Goal: Check status: Check status

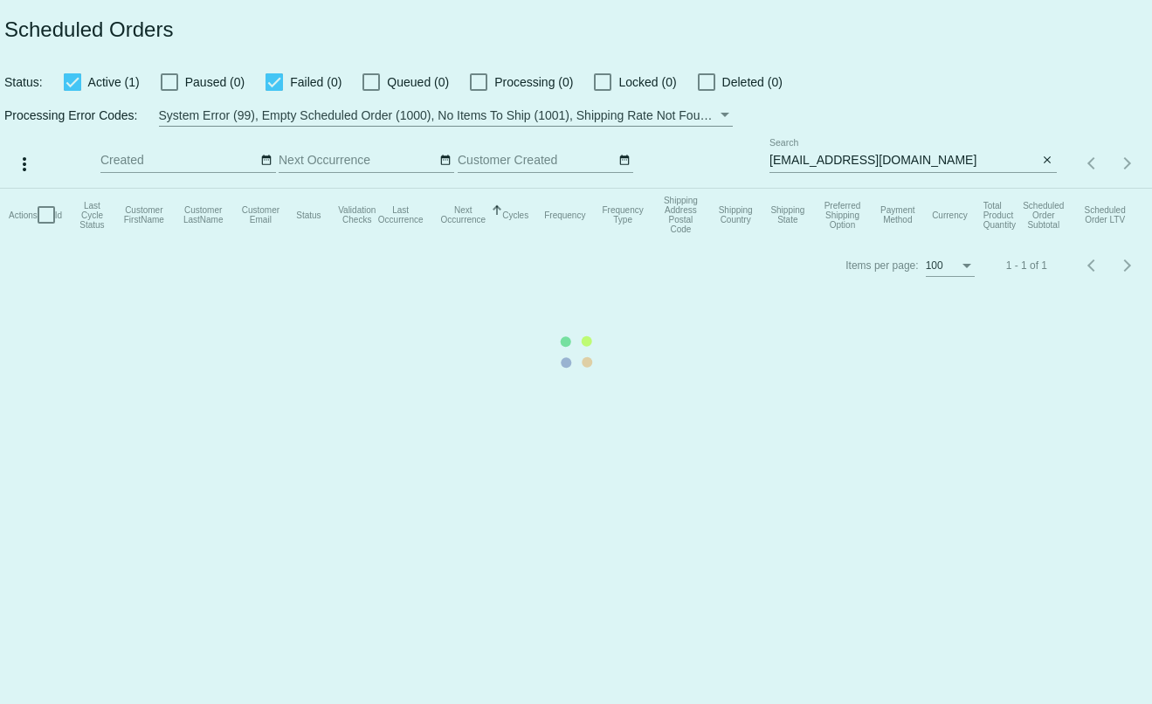
type input "t.leclaire@simplekneads.com"
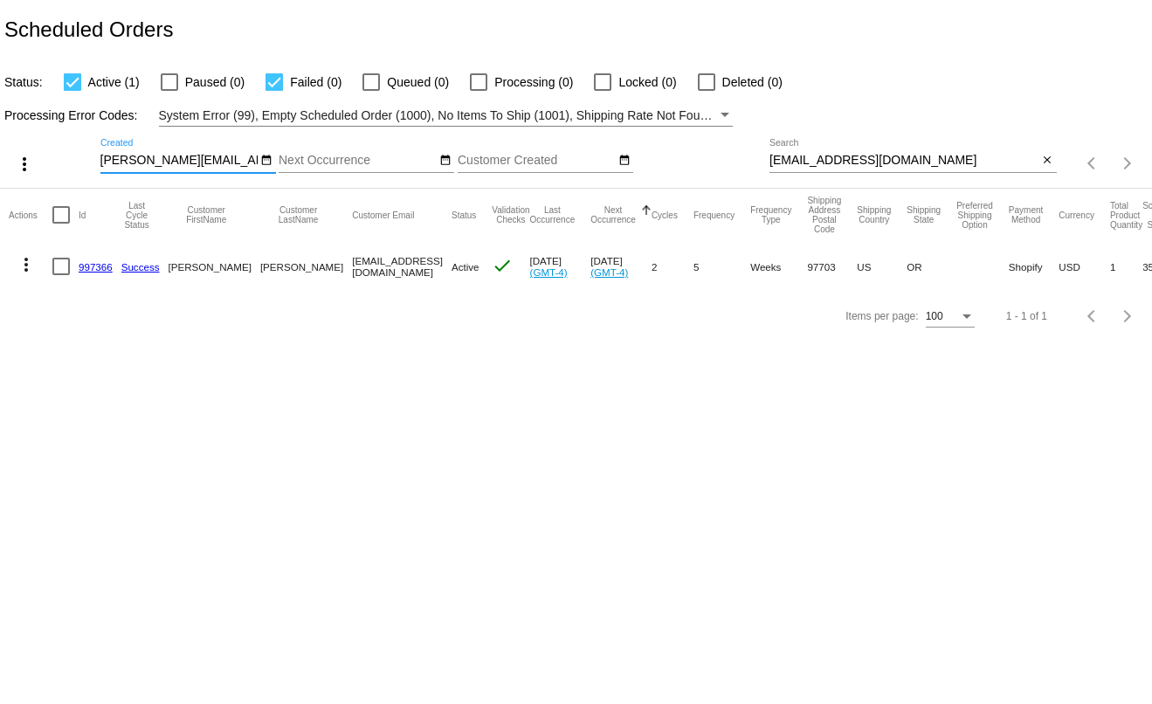
click at [914, 163] on input "jbtracy@msn.com" at bounding box center [903, 161] width 269 height 14
click at [914, 164] on input "jbtracy@msn.com" at bounding box center [903, 161] width 269 height 14
paste input "hkhendricks@protonmail"
type input "hkhendricks@protonmail.com"
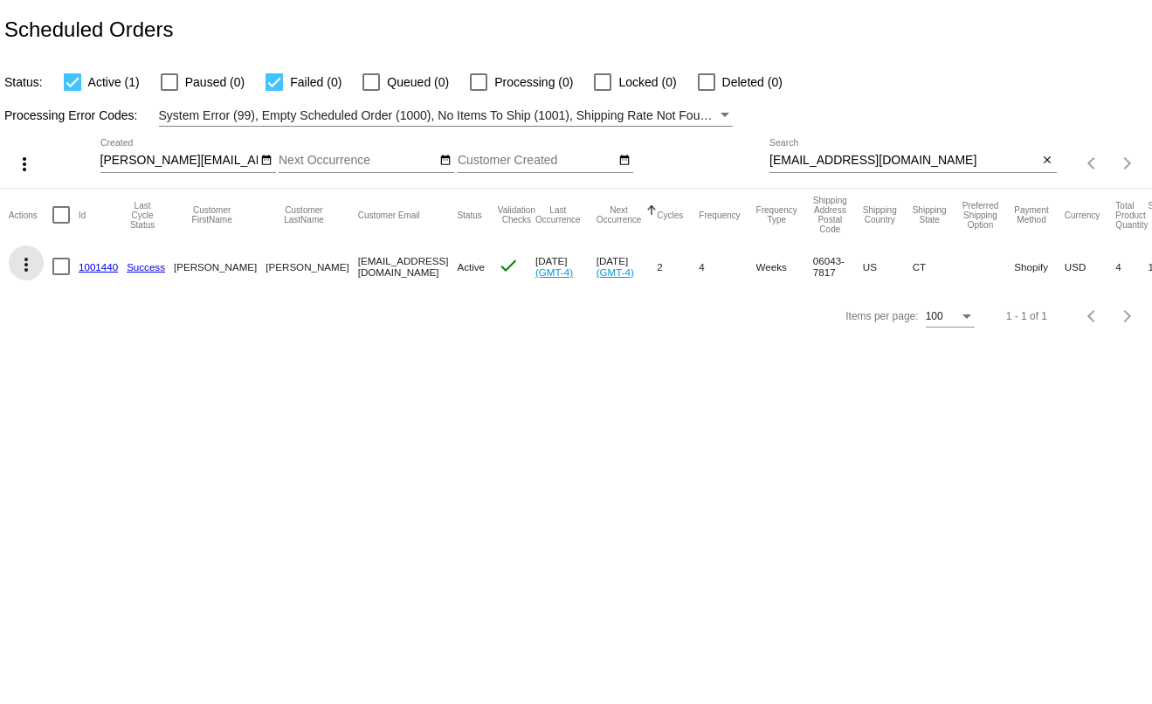
click at [24, 271] on mat-icon "more_vert" at bounding box center [26, 264] width 21 height 21
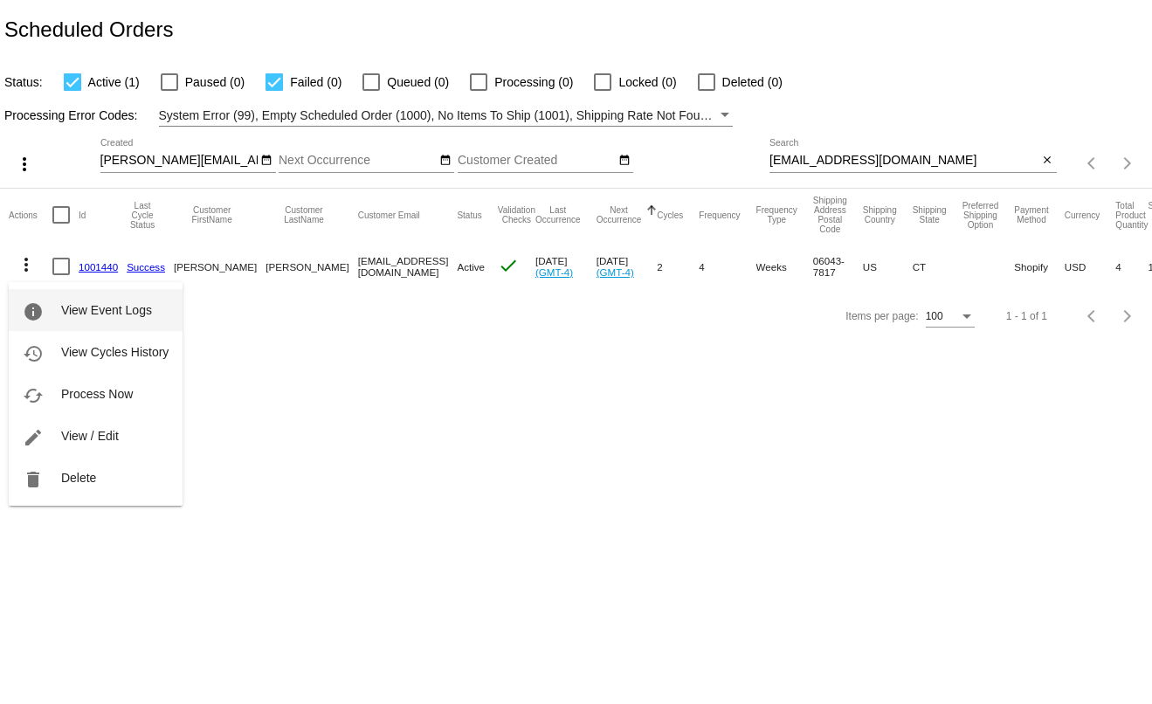
click at [44, 299] on button "info View Event Logs" at bounding box center [96, 310] width 174 height 42
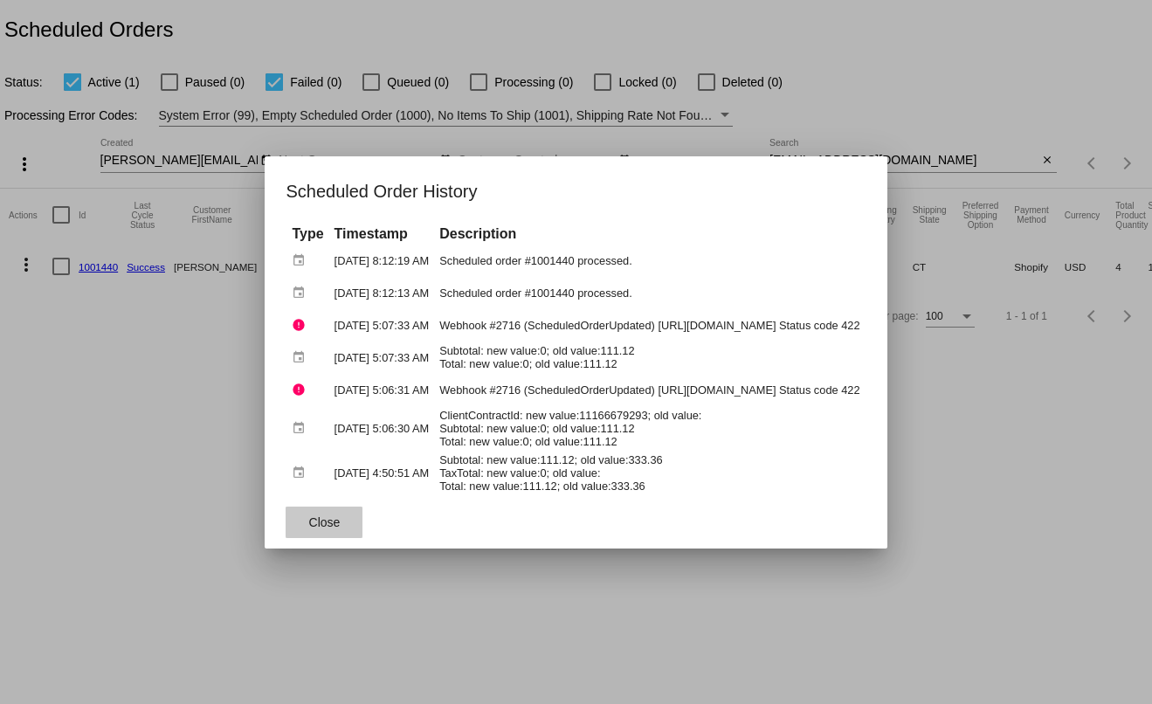
click at [309, 520] on span "Close" at bounding box center [324, 522] width 31 height 14
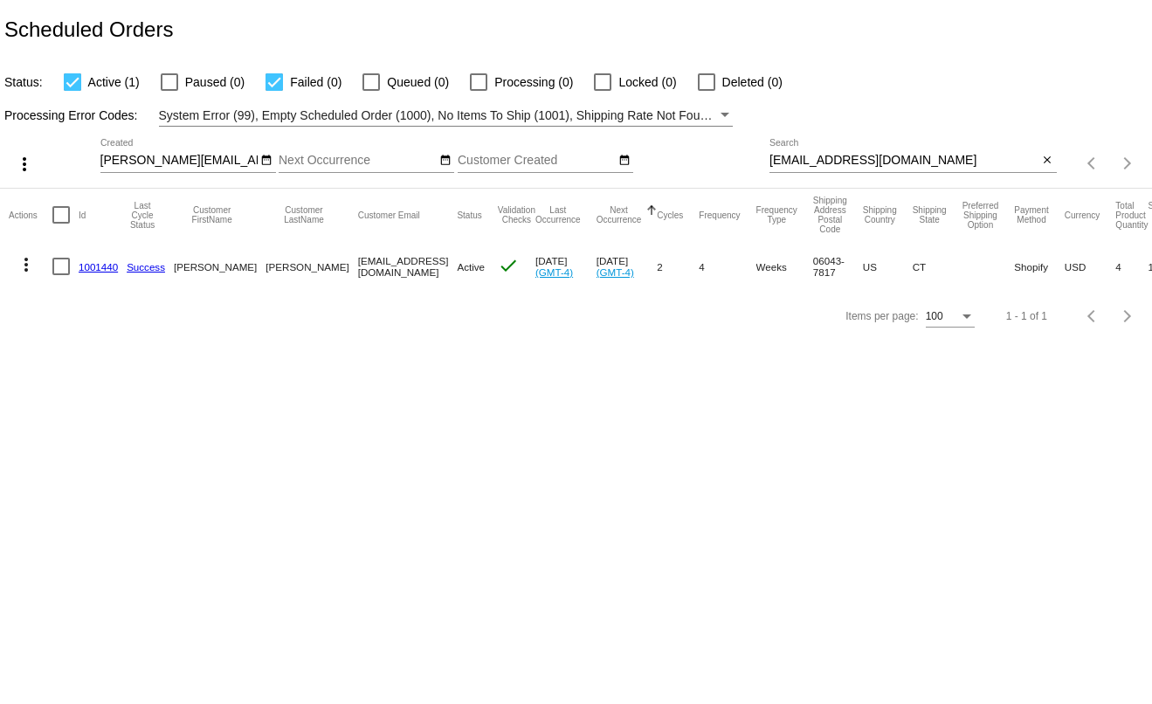
click at [86, 271] on link "1001440" at bounding box center [98, 266] width 39 height 11
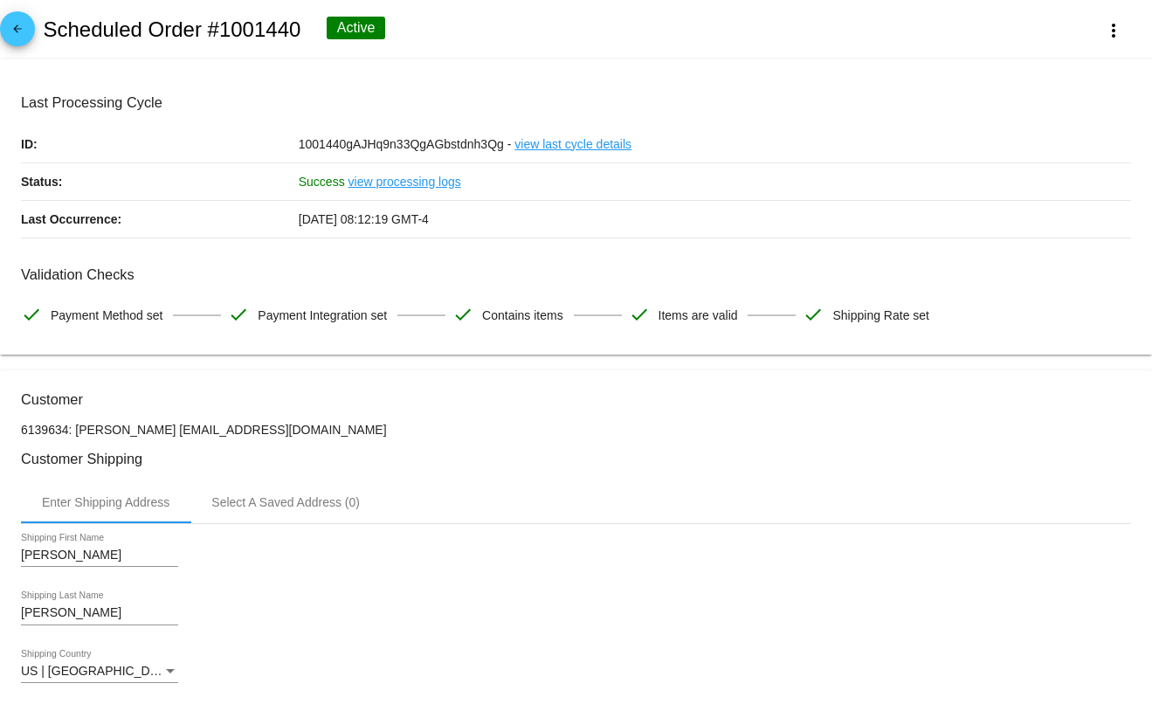
click at [26, 30] on mat-icon "arrow_back" at bounding box center [17, 33] width 21 height 21
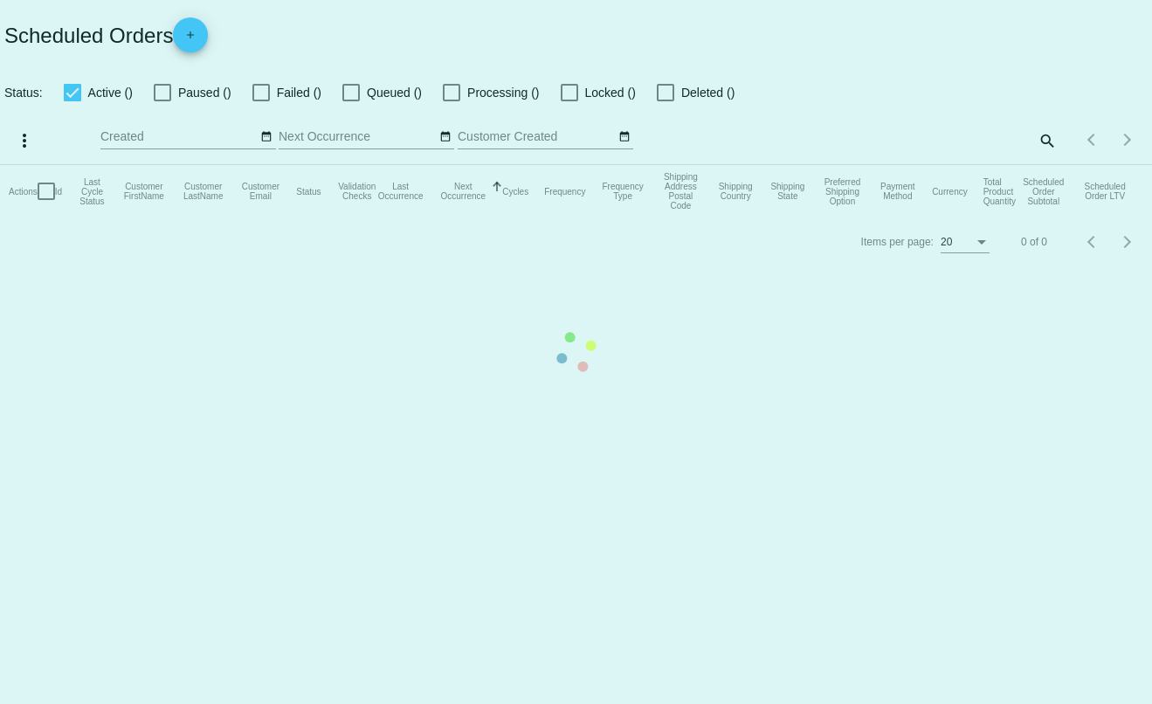
checkbox input "true"
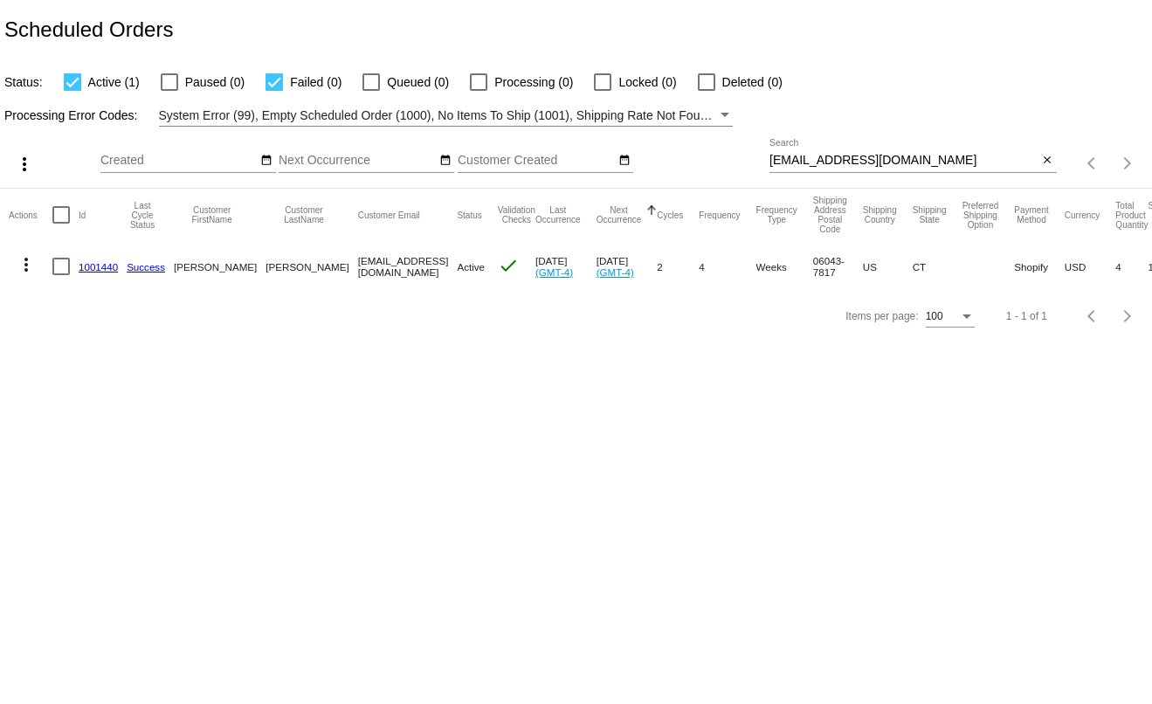
click at [31, 274] on mat-icon "more_vert" at bounding box center [26, 264] width 21 height 21
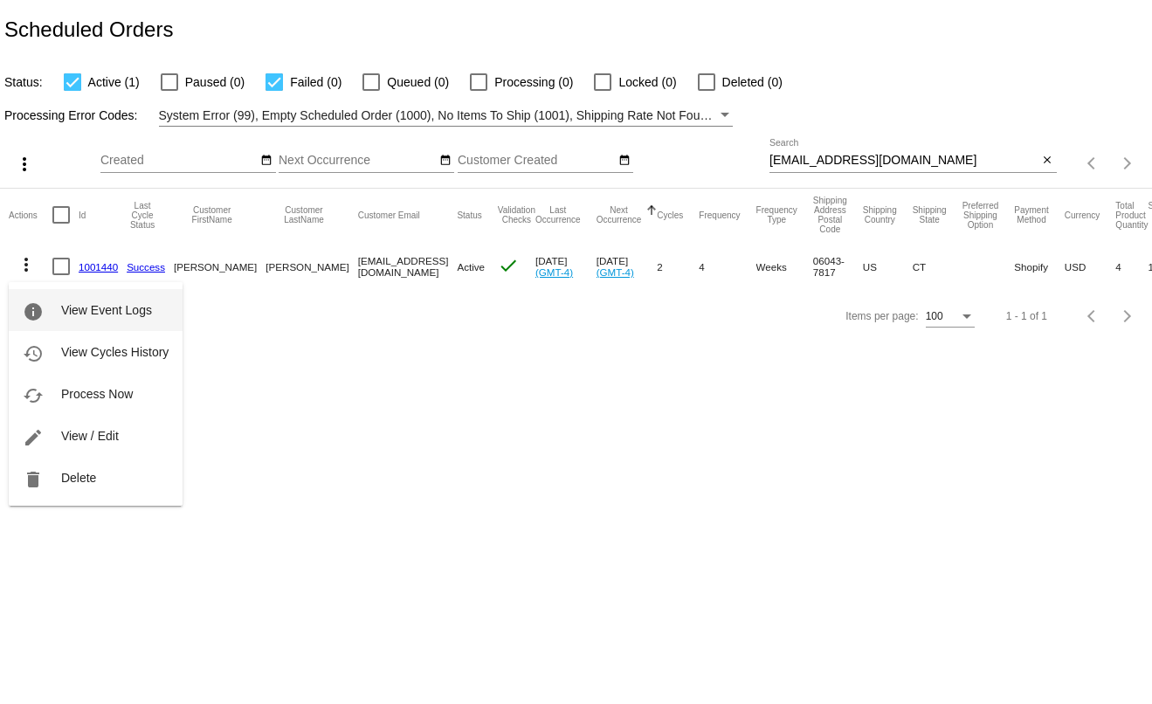
click at [49, 306] on button "info View Event Logs" at bounding box center [96, 310] width 174 height 42
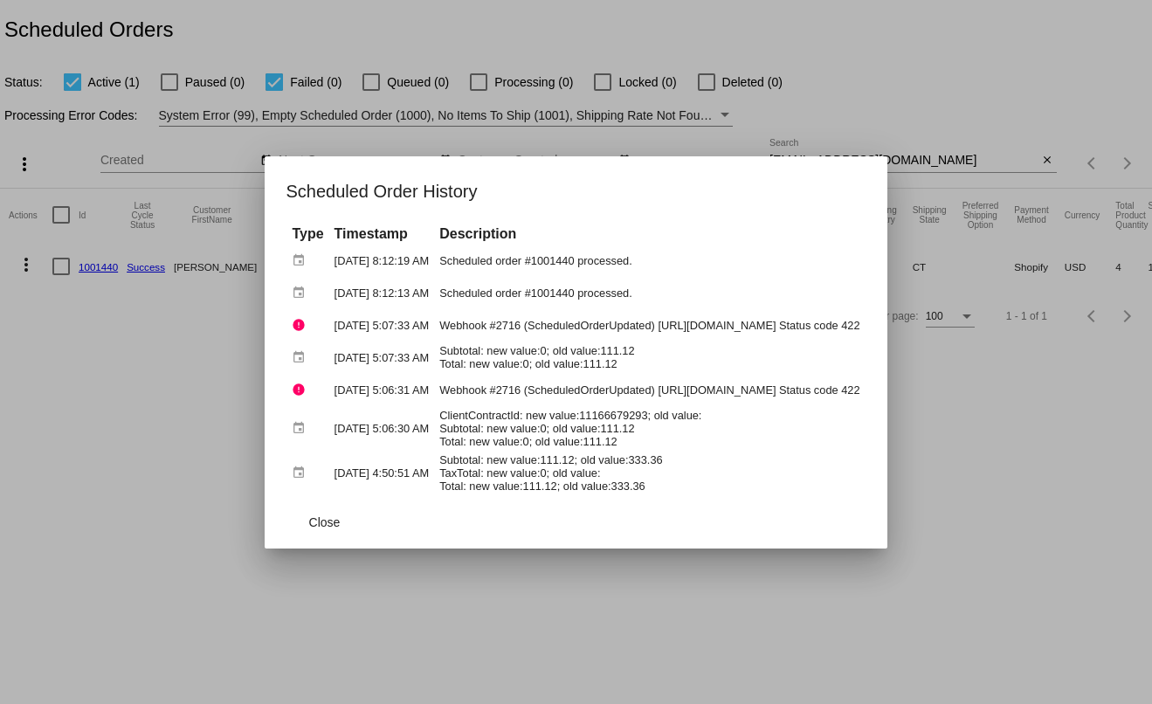
drag, startPoint x: 477, startPoint y: 455, endPoint x: 481, endPoint y: 475, distance: 20.5
click at [481, 475] on td "Subtotal: new value:111.12; old value:333.36 TaxTotal: new value:0; old value: …" at bounding box center [649, 472] width 429 height 43
click at [478, 472] on td "Subtotal: new value:111.12; old value:333.36 TaxTotal: new value:0; old value: …" at bounding box center [649, 472] width 429 height 43
drag, startPoint x: 413, startPoint y: 439, endPoint x: 444, endPoint y: 489, distance: 58.4
click at [444, 489] on tbody "event Sep 20, 2025, 8:12:19 AM Scheduled order #1001440 processed. event Aug 23…" at bounding box center [575, 369] width 576 height 249
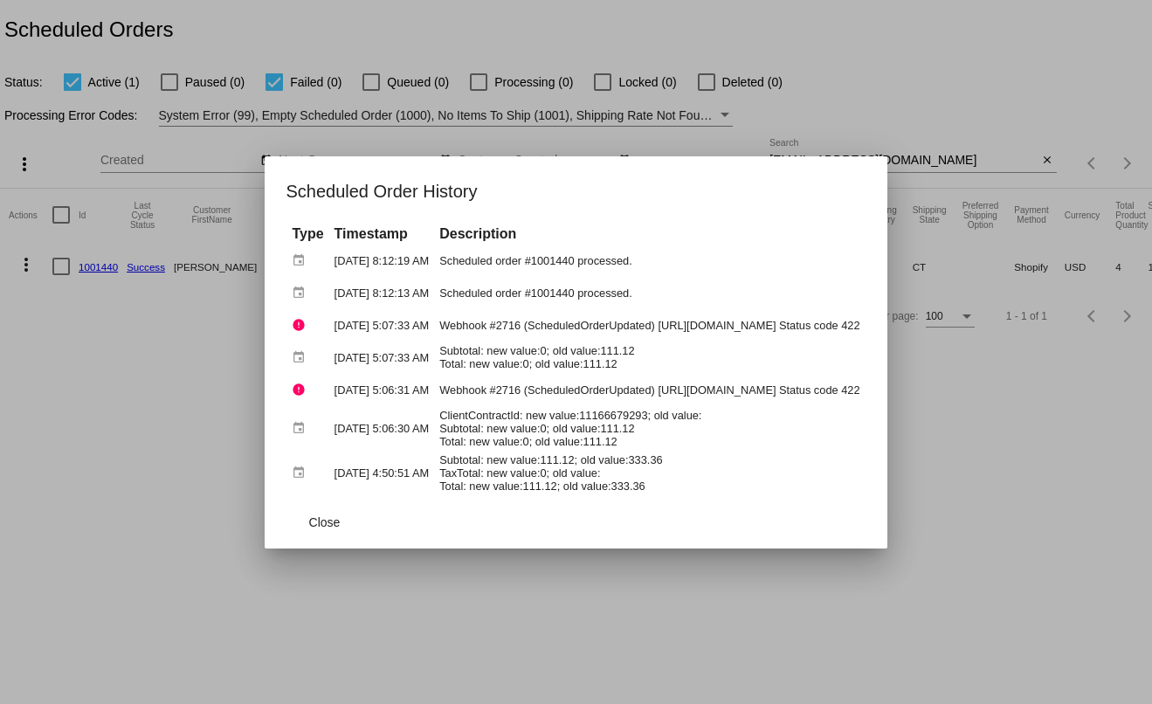
drag, startPoint x: 469, startPoint y: 456, endPoint x: 420, endPoint y: 463, distance: 49.4
click at [465, 456] on td "Subtotal: new value:111.12; old value:333.36 TaxTotal: new value:0; old value: …" at bounding box center [649, 472] width 429 height 43
click at [309, 527] on span "Close" at bounding box center [324, 522] width 31 height 14
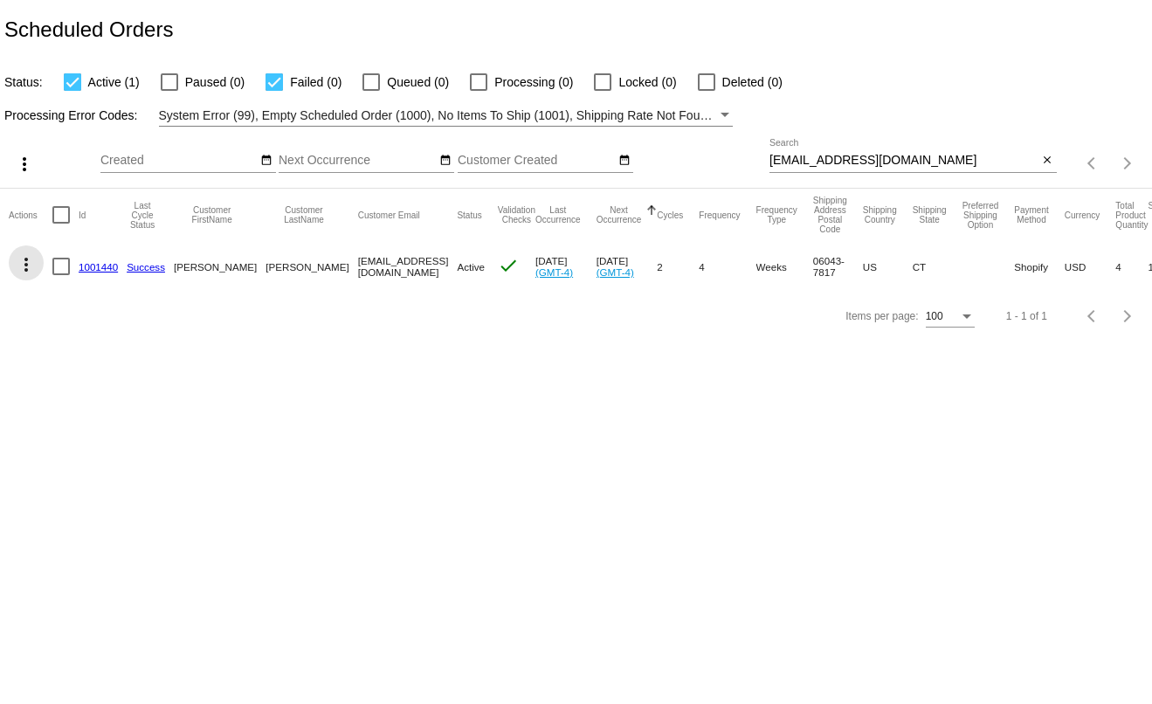
click at [17, 269] on mat-icon "more_vert" at bounding box center [26, 264] width 21 height 21
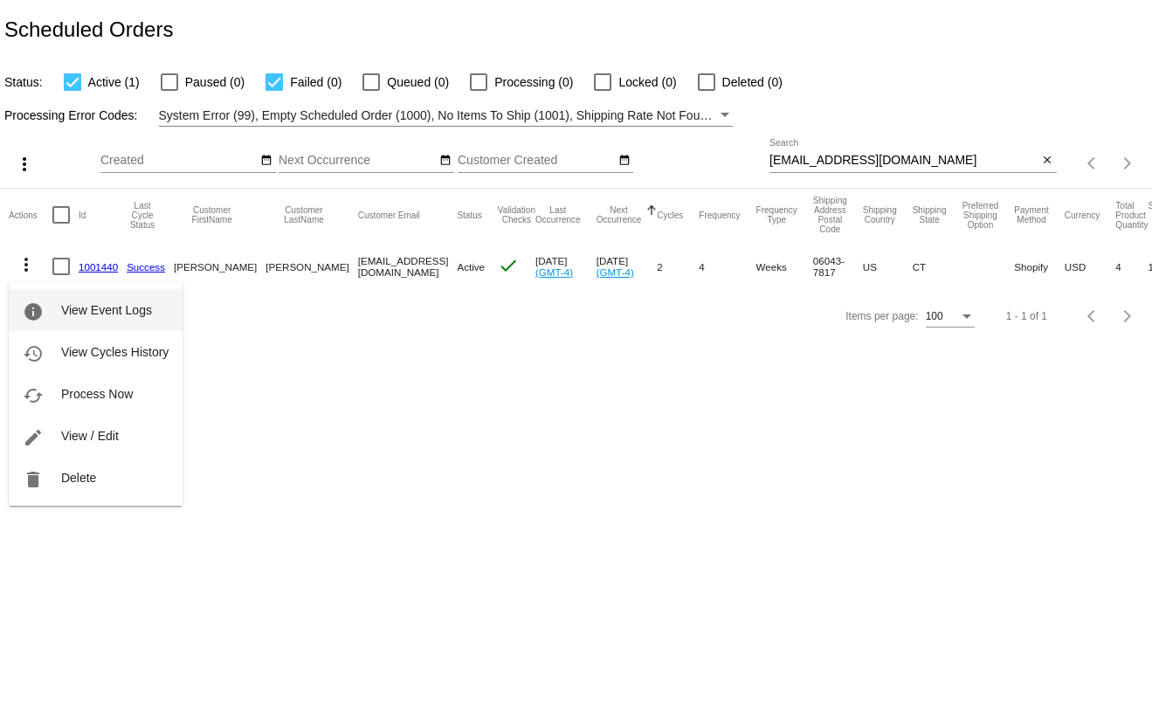
click at [42, 304] on mat-icon "info" at bounding box center [33, 311] width 21 height 21
